Goal: Find specific page/section: Find specific page/section

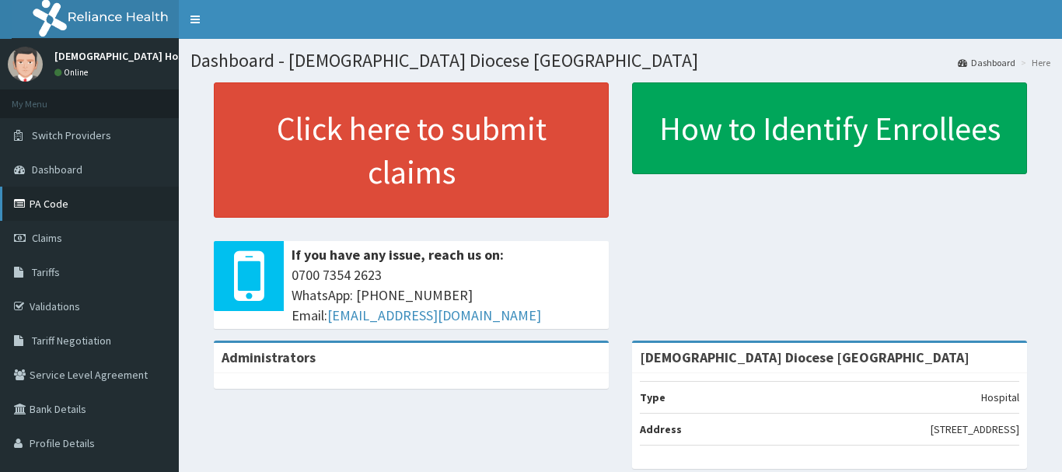
click at [46, 197] on link "PA Code" at bounding box center [89, 204] width 179 height 34
click at [59, 205] on link "PA Code" at bounding box center [89, 204] width 179 height 34
